Goal: Entertainment & Leisure: Consume media (video, audio)

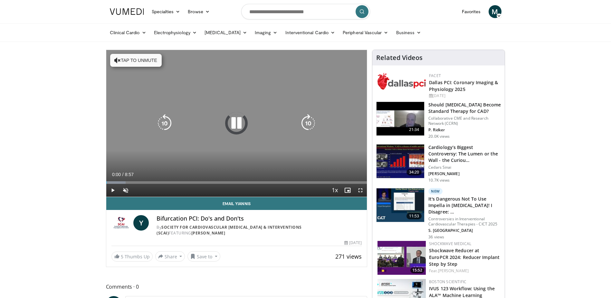
click at [136, 61] on button "Tap to unmute" at bounding box center [136, 60] width 52 height 13
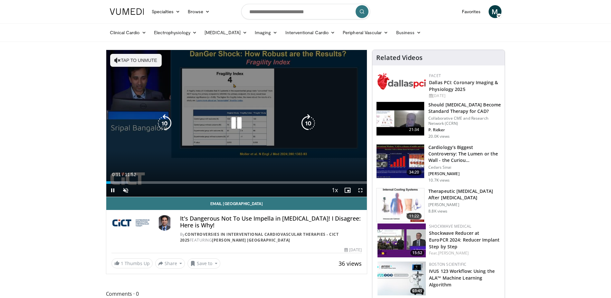
click at [126, 59] on button "Tap to unmute" at bounding box center [136, 60] width 52 height 13
